Goal: Task Accomplishment & Management: Manage account settings

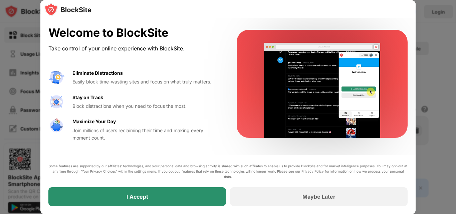
click at [180, 200] on div "I Accept" at bounding box center [137, 196] width 178 height 19
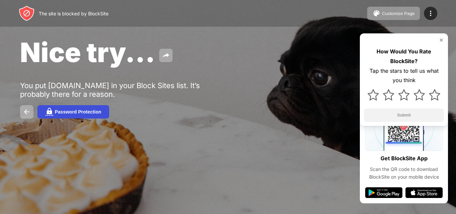
click at [82, 113] on div "Password Protection" at bounding box center [78, 111] width 46 height 5
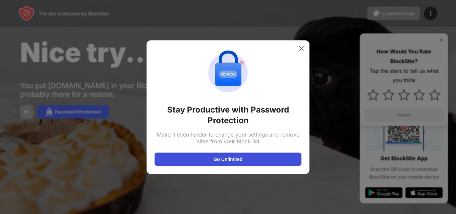
click at [204, 157] on button "Go Unlimited" at bounding box center [228, 159] width 147 height 13
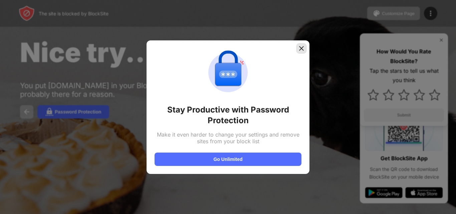
click at [302, 46] on img at bounding box center [301, 48] width 7 height 7
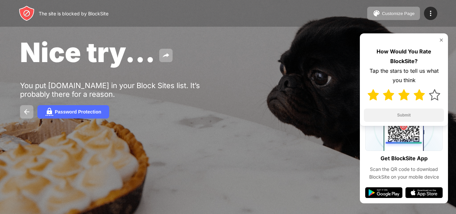
click at [419, 95] on img at bounding box center [419, 94] width 11 height 11
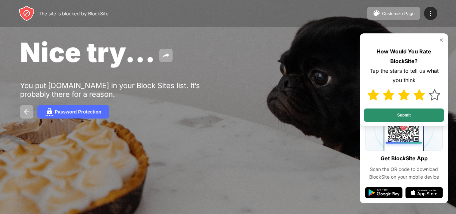
click at [418, 114] on button "Submit" at bounding box center [404, 115] width 80 height 13
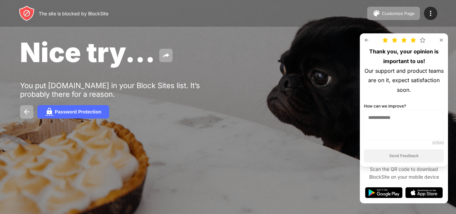
click at [440, 41] on img at bounding box center [441, 39] width 5 height 5
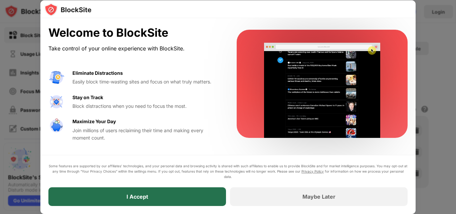
click at [176, 203] on div "I Accept" at bounding box center [137, 196] width 178 height 19
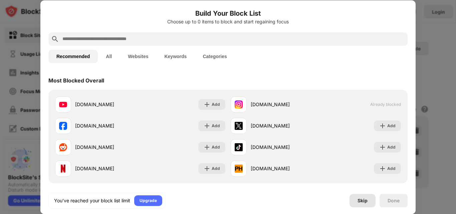
click at [358, 198] on div "Skip" at bounding box center [363, 200] width 10 height 5
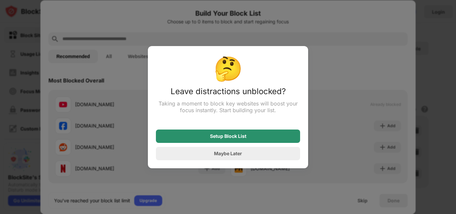
click at [239, 139] on div "Setup Block List" at bounding box center [228, 136] width 36 height 5
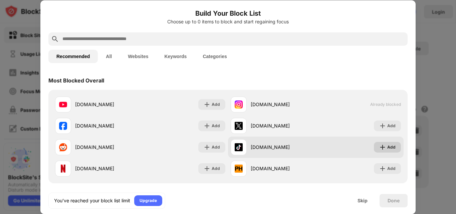
click at [388, 144] on div "Add" at bounding box center [392, 147] width 8 height 7
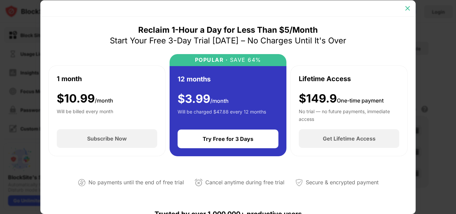
click at [406, 9] on img at bounding box center [408, 8] width 7 height 7
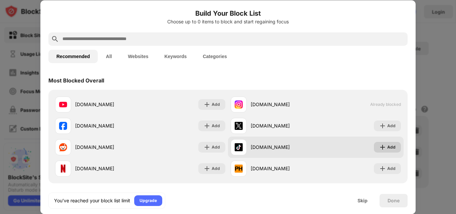
click at [380, 146] on img at bounding box center [383, 147] width 7 height 7
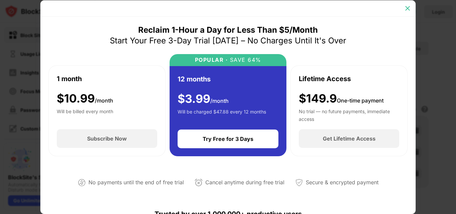
click at [407, 8] on img at bounding box center [408, 8] width 7 height 7
